Goal: Task Accomplishment & Management: Use online tool/utility

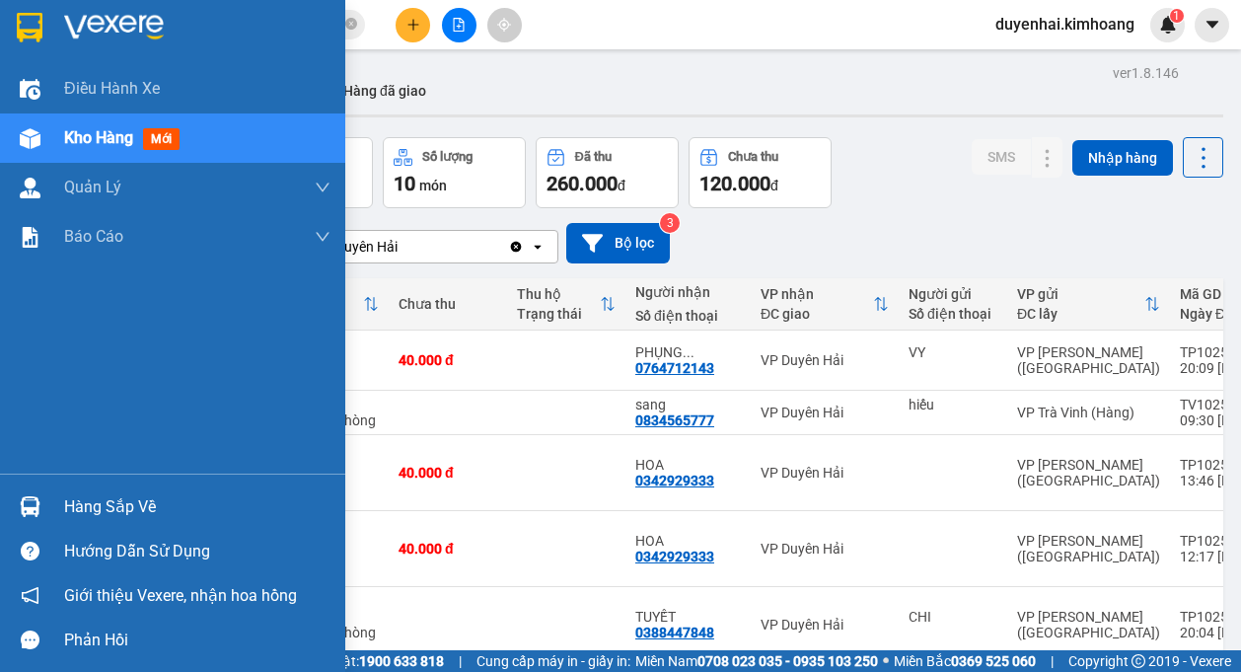
click at [78, 516] on div "Hàng sắp về" at bounding box center [197, 507] width 266 height 30
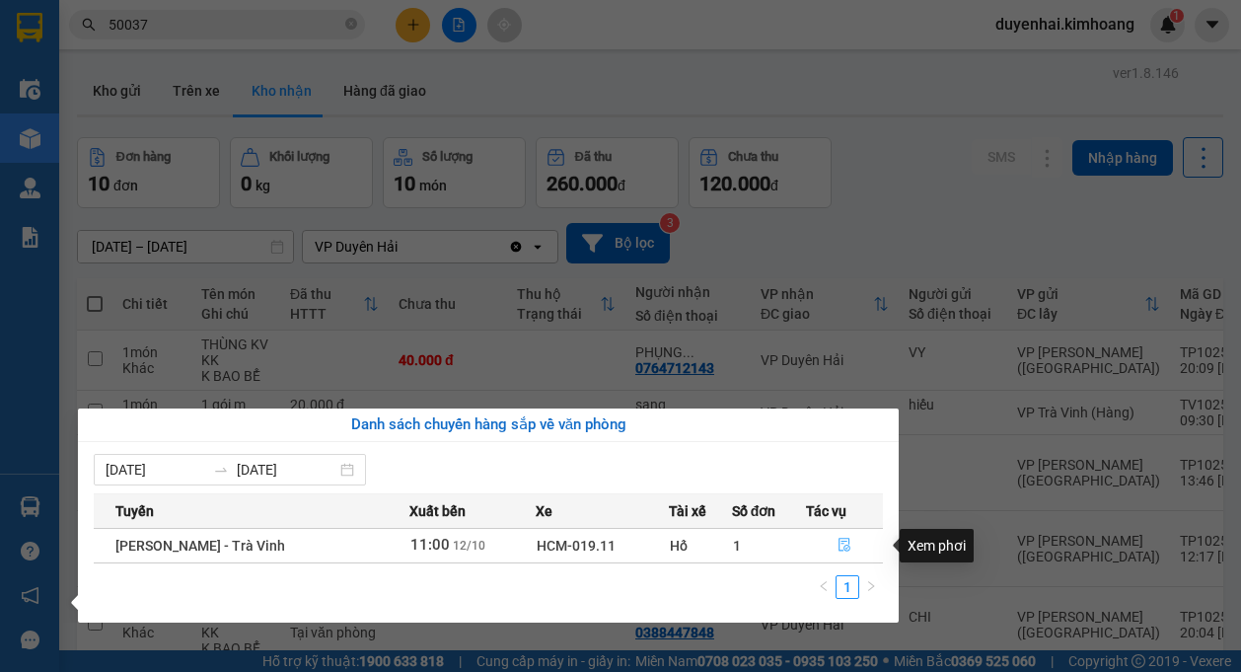
click at [837, 553] on span "file-done" at bounding box center [844, 545] width 14 height 16
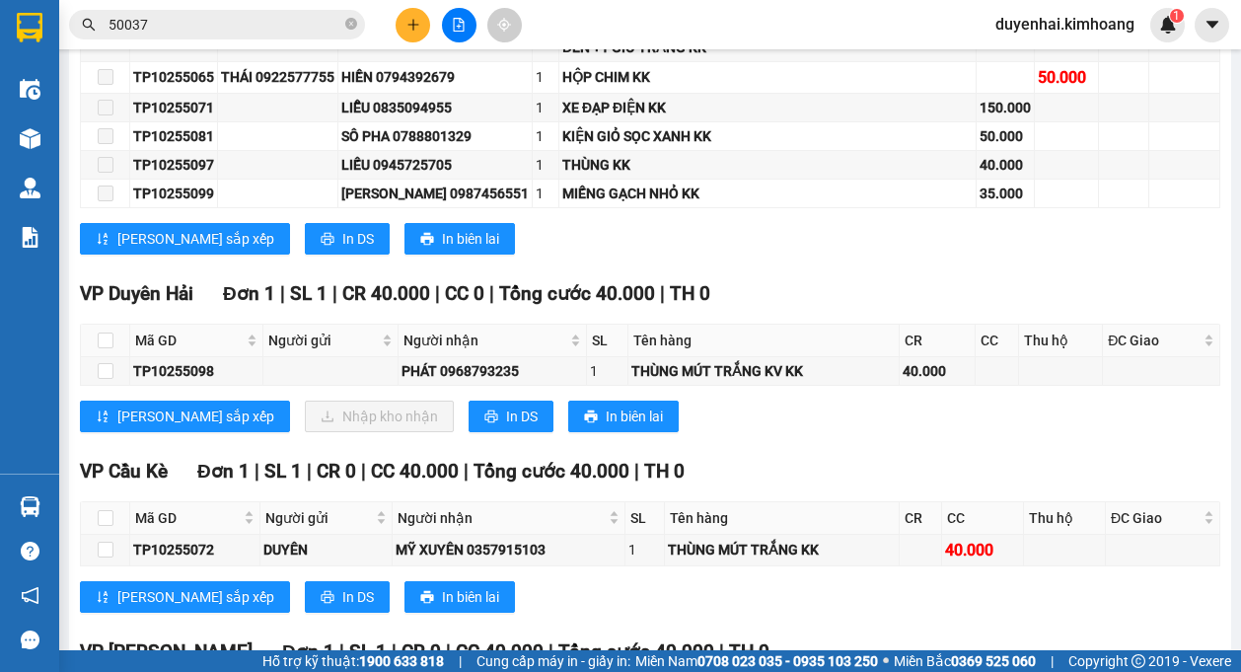
scroll to position [2071, 0]
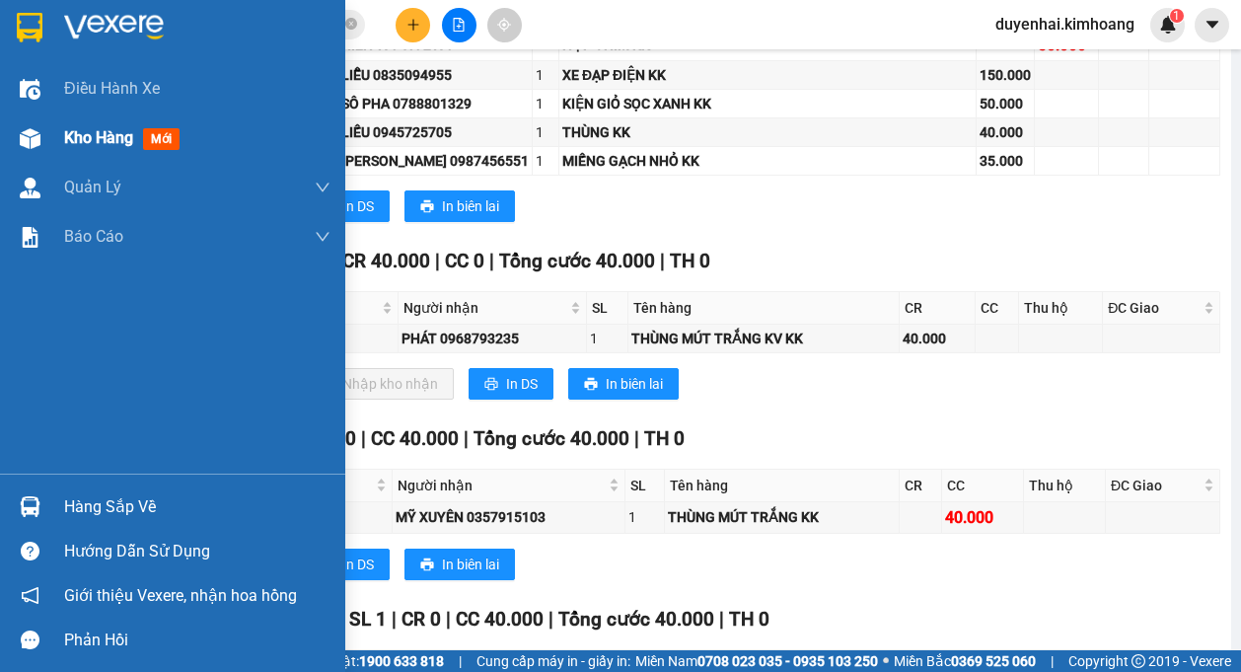
click at [97, 137] on span "Kho hàng" at bounding box center [98, 137] width 69 height 19
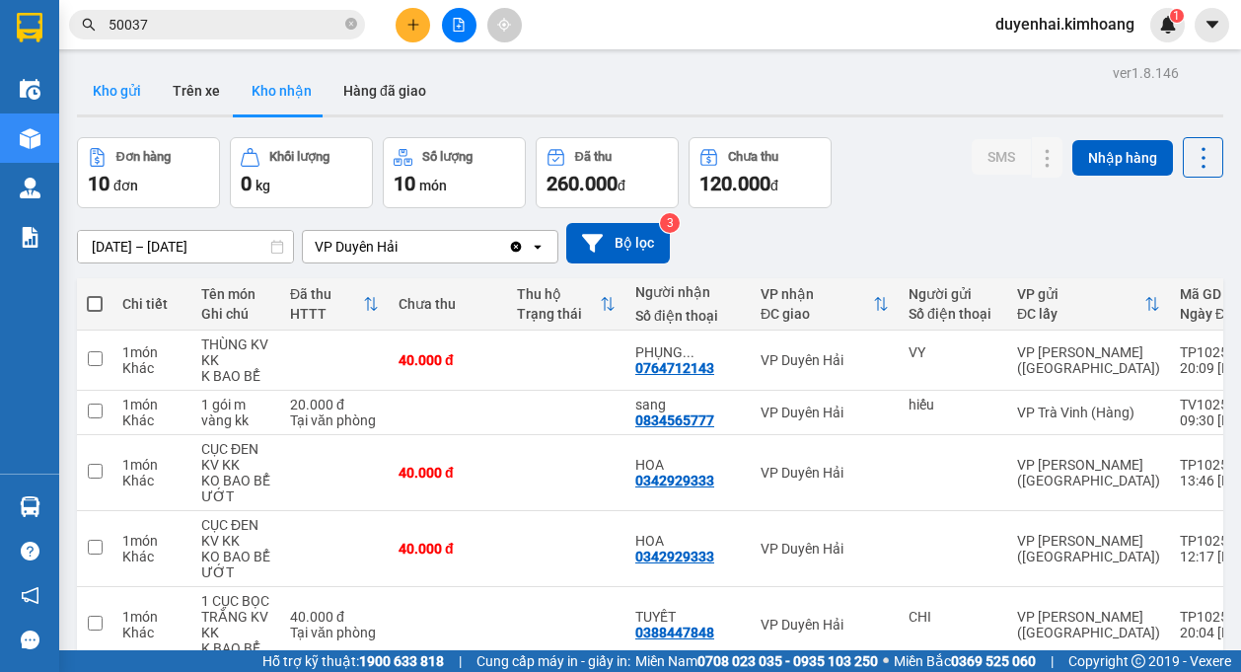
click at [124, 99] on button "Kho gửi" at bounding box center [117, 90] width 80 height 47
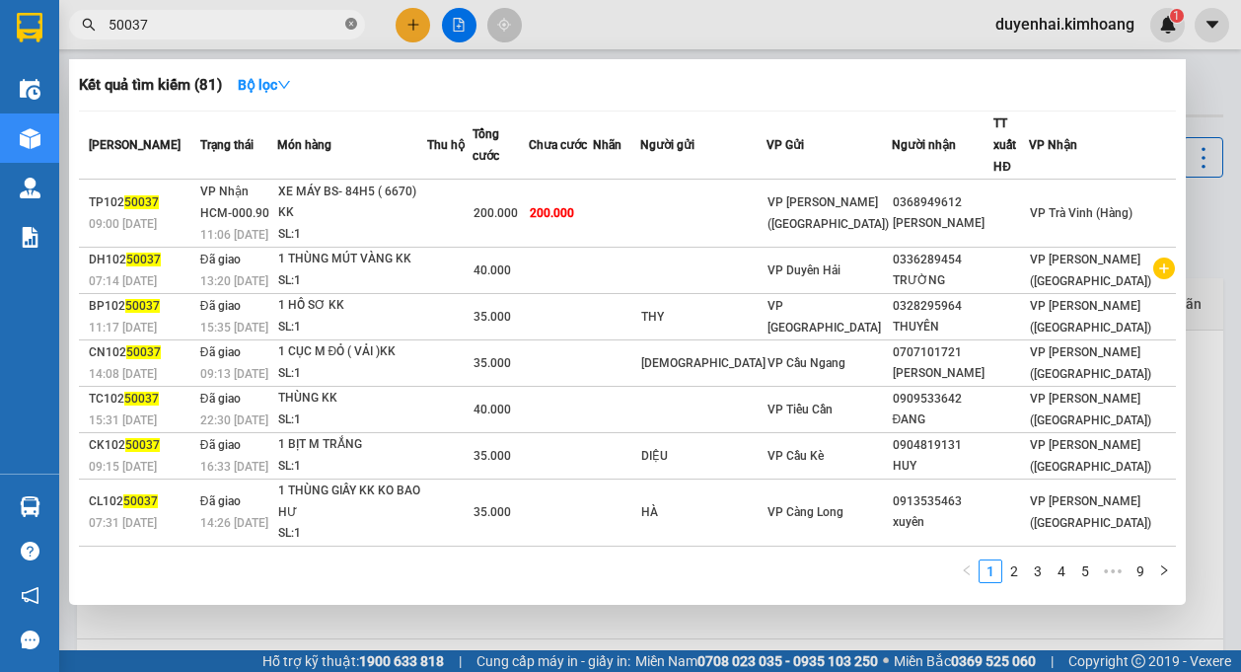
click at [351, 28] on icon "close-circle" at bounding box center [351, 24] width 12 height 12
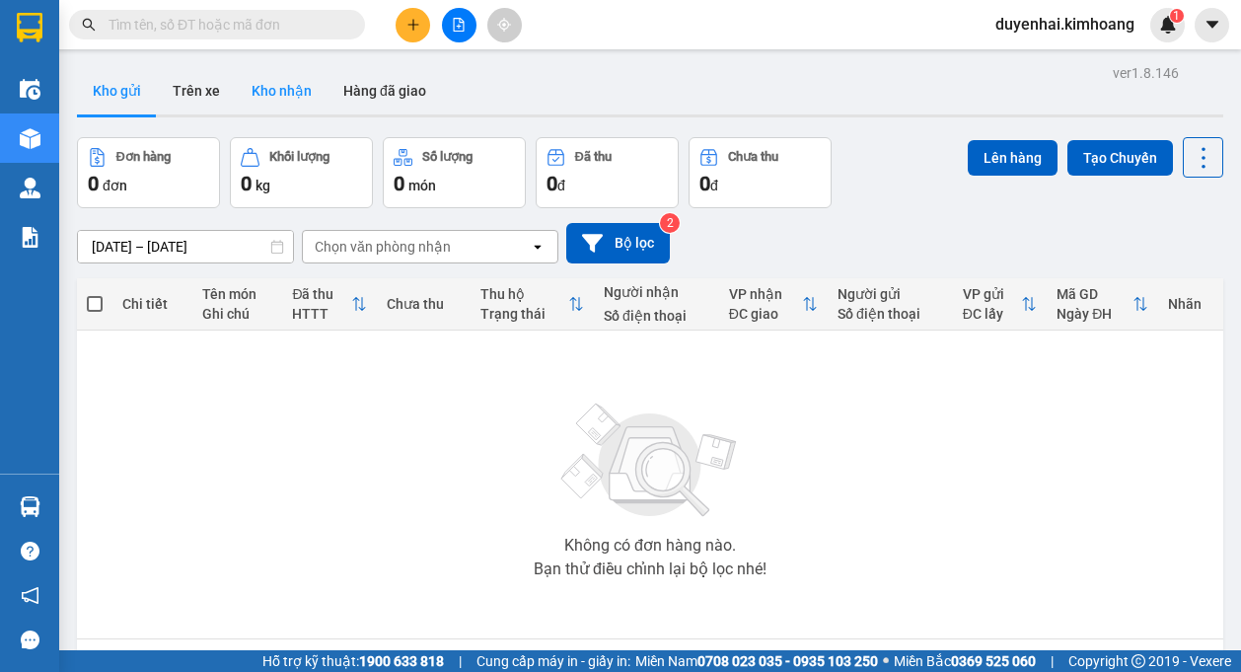
click at [280, 87] on button "Kho nhận" at bounding box center [282, 90] width 92 height 47
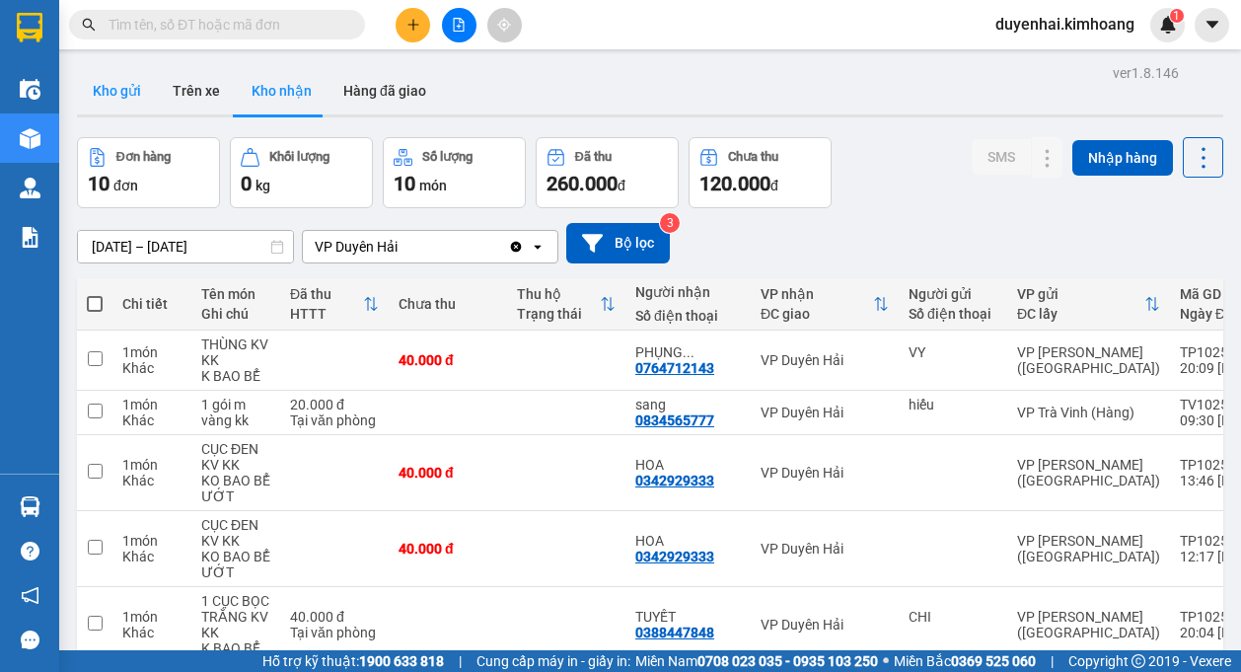
click at [107, 100] on button "Kho gửi" at bounding box center [117, 90] width 80 height 47
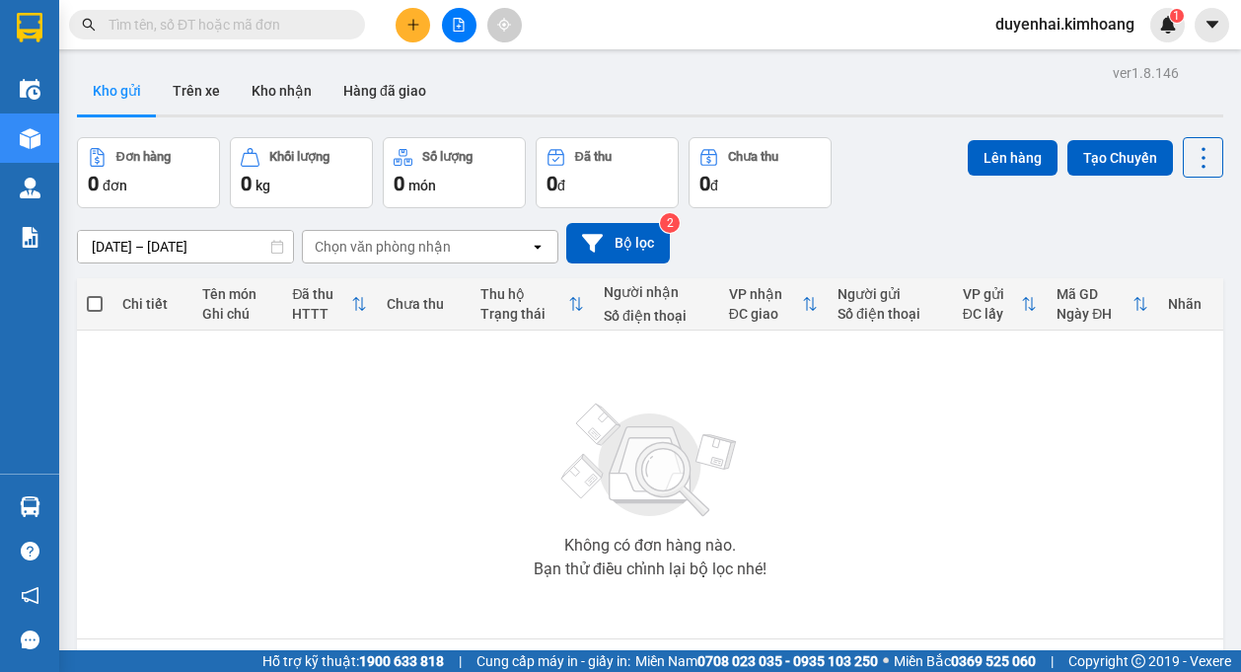
click at [77, 67] on button "Kho gửi" at bounding box center [117, 90] width 80 height 47
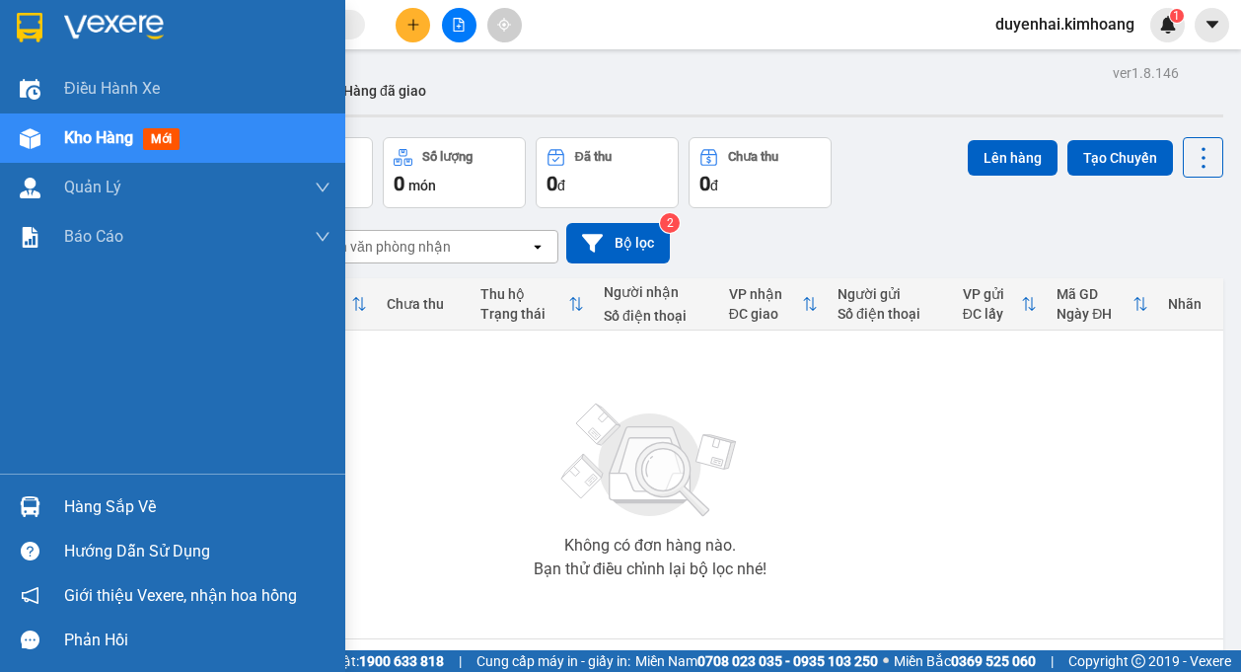
click at [101, 498] on div "Hàng sắp về" at bounding box center [197, 507] width 266 height 30
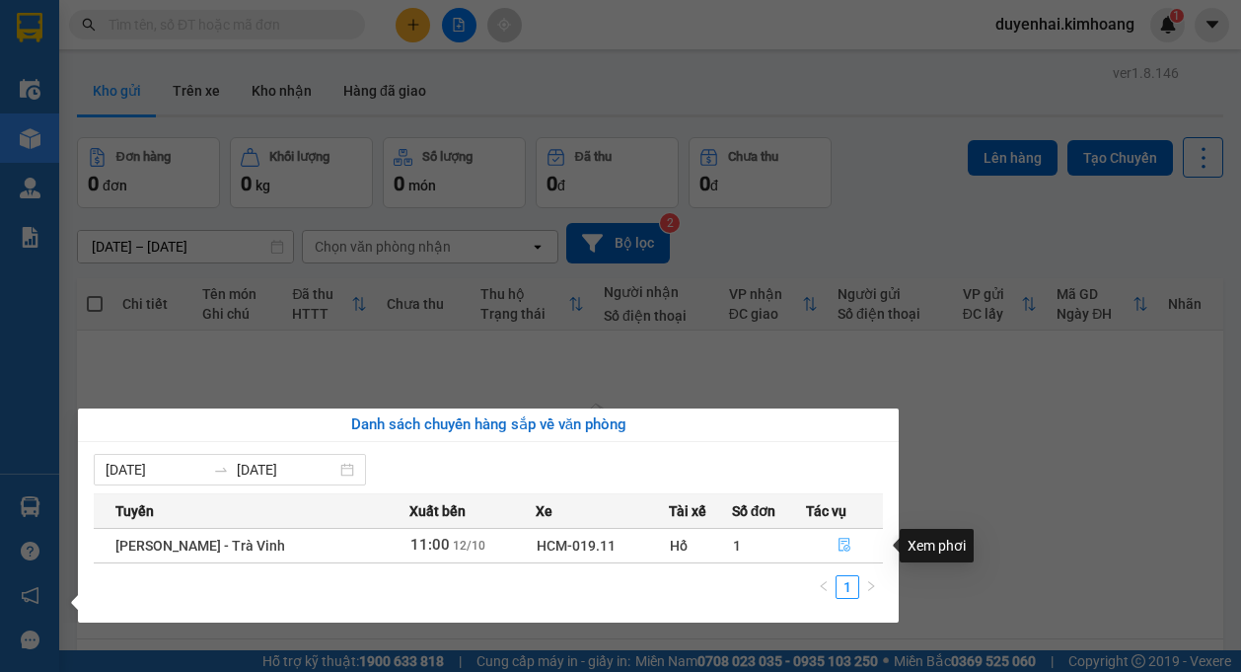
click at [854, 541] on button "button" at bounding box center [845, 546] width 76 height 32
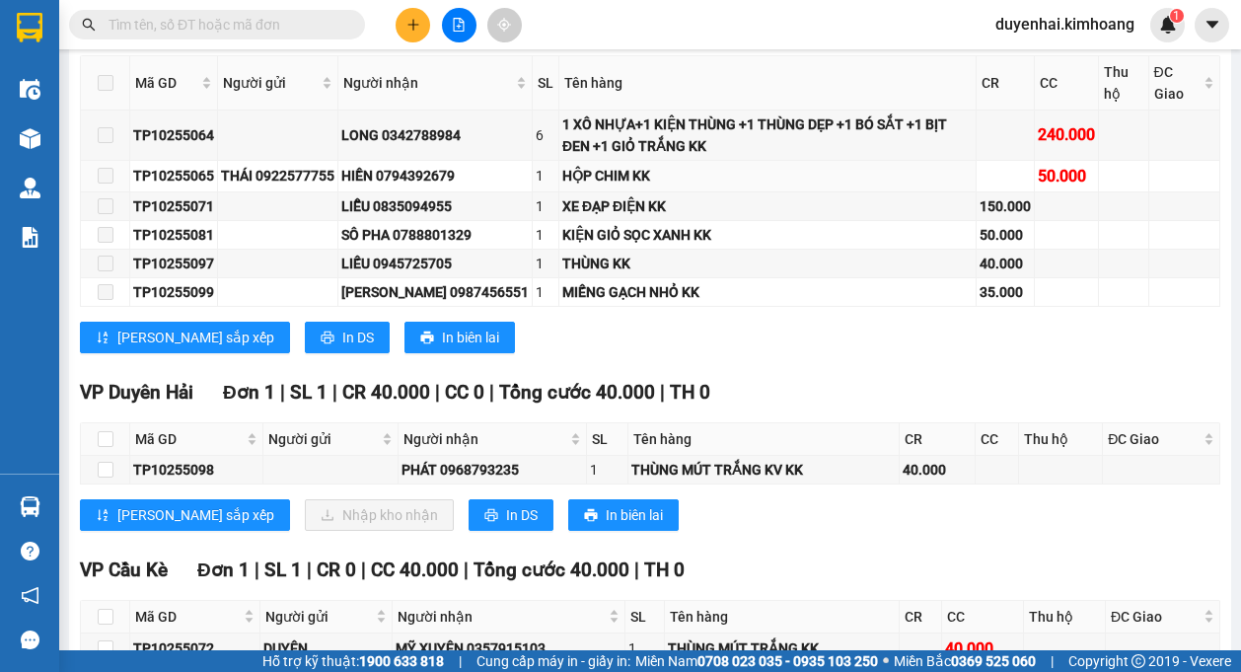
scroll to position [1972, 0]
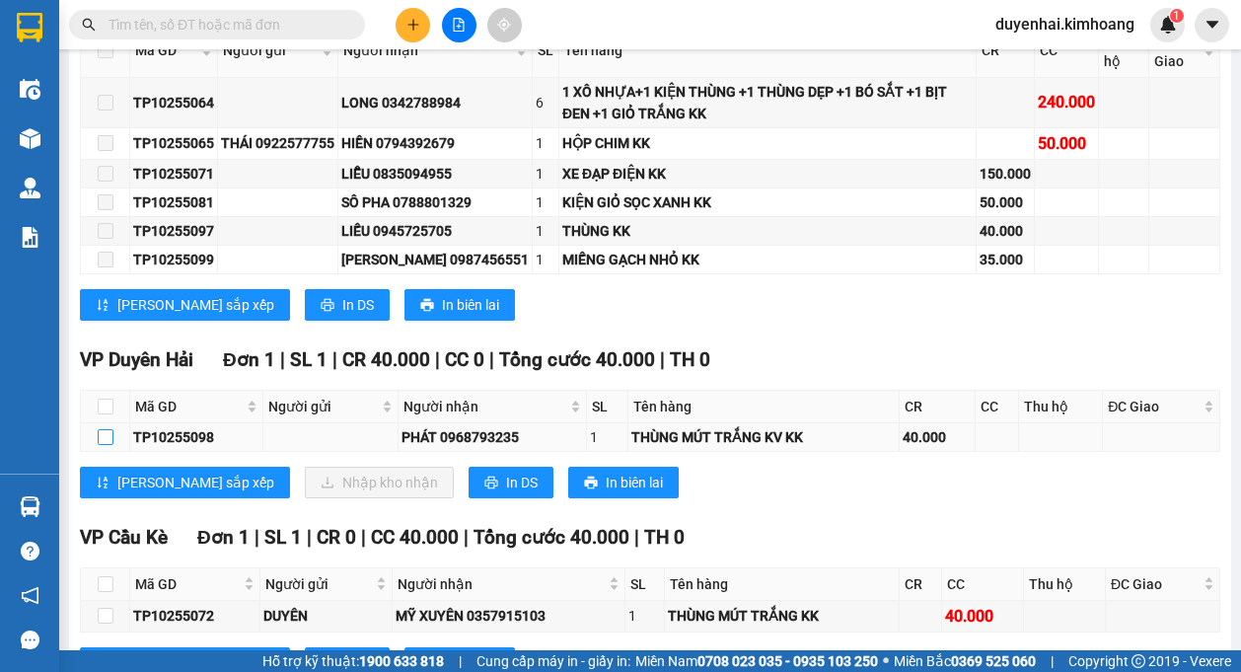
click at [102, 437] on input "checkbox" at bounding box center [106, 437] width 16 height 16
checkbox input "true"
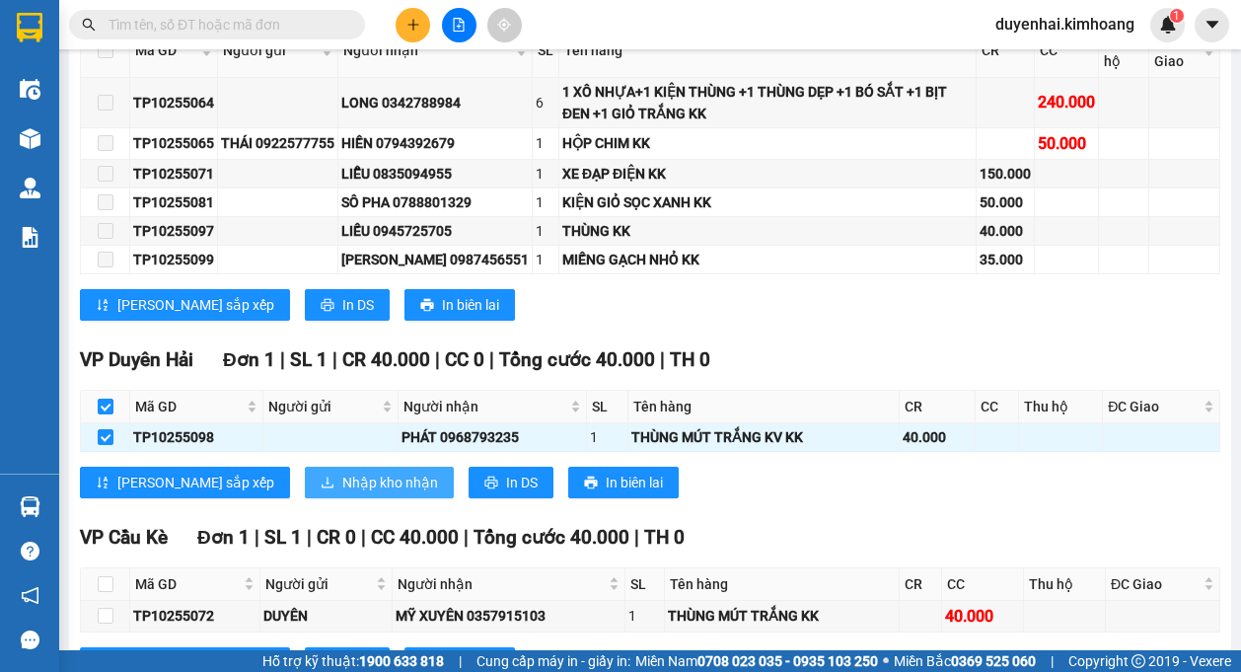
click at [321, 479] on icon "download" at bounding box center [328, 482] width 14 height 14
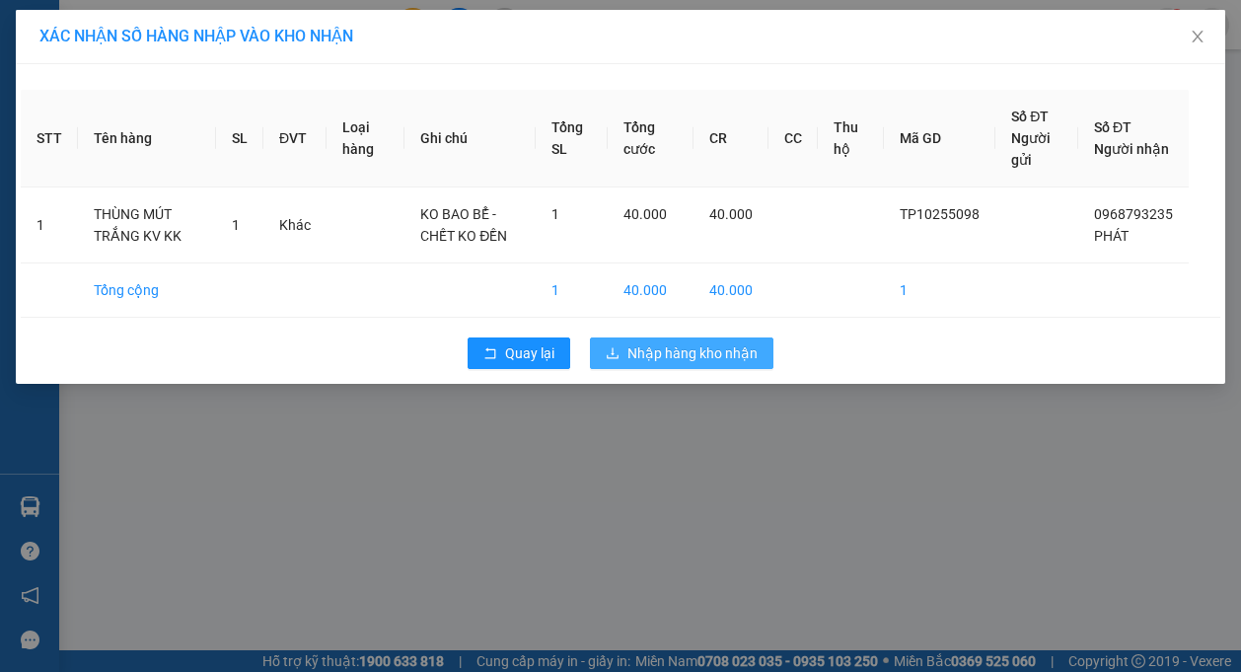
click at [679, 363] on span "Nhập hàng kho nhận" at bounding box center [692, 353] width 130 height 22
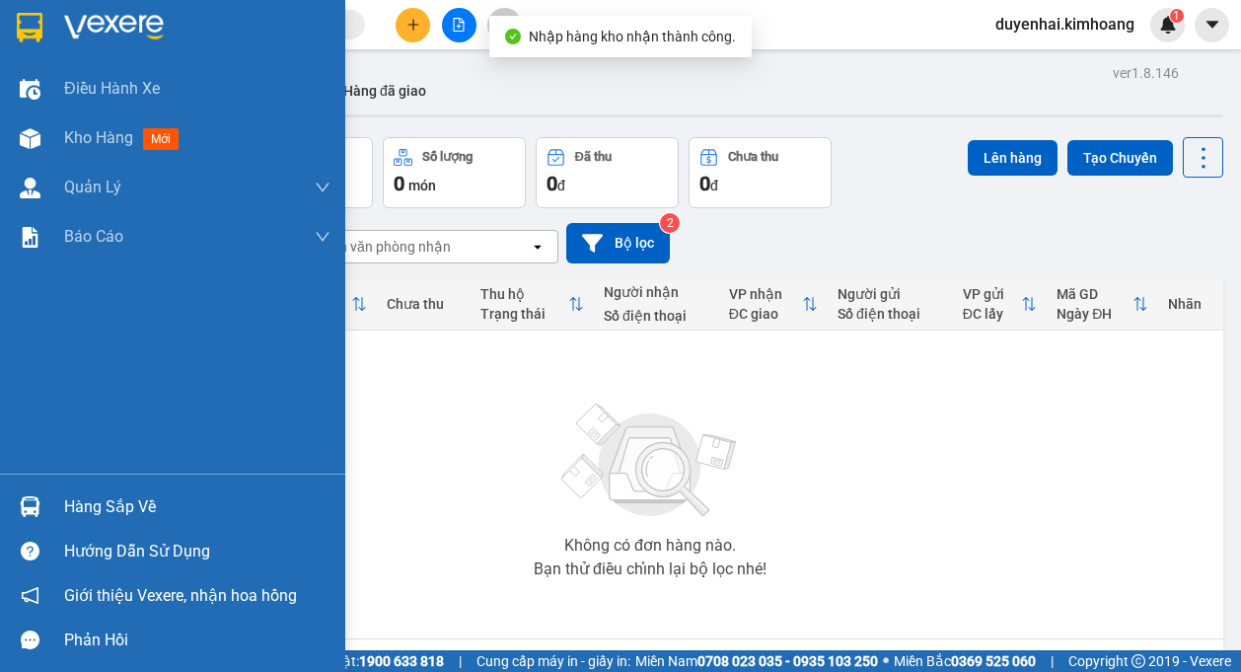
click at [112, 511] on div "Hàng sắp về" at bounding box center [197, 507] width 266 height 30
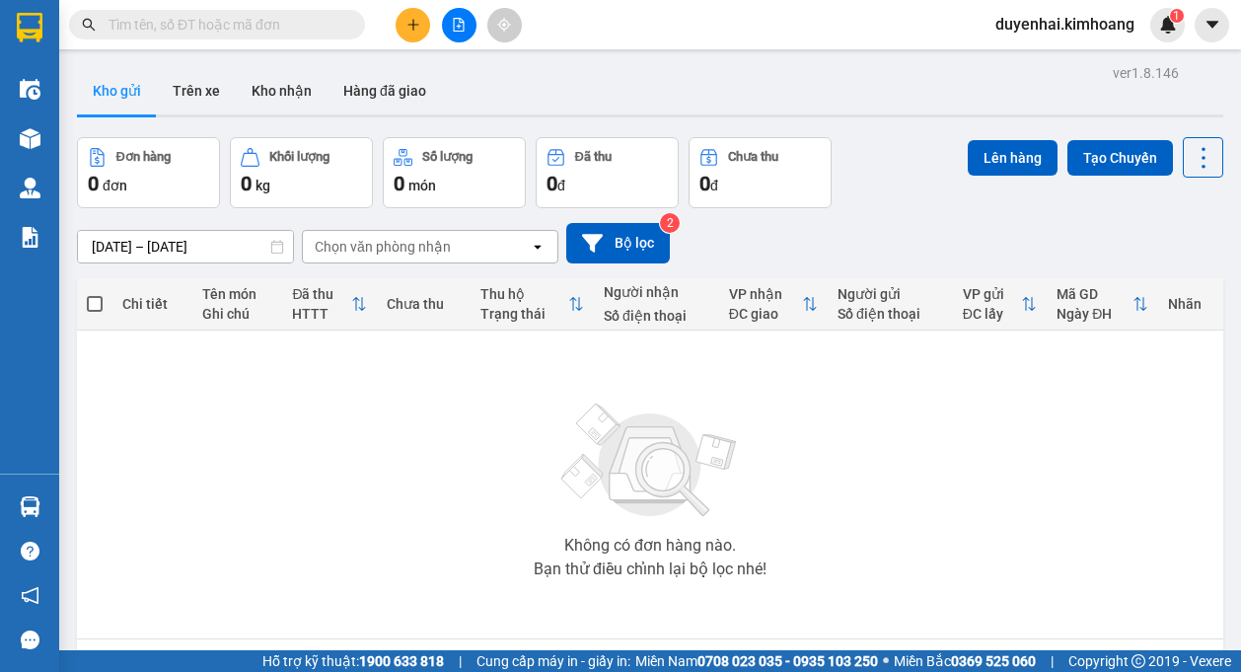
click at [150, 373] on section "Kết quả tìm kiếm ( 81 ) Bộ lọc Mã ĐH Trạng thái Món hàng Thu hộ Tổng cước Chưa …" at bounding box center [620, 336] width 1241 height 672
